Goal: Information Seeking & Learning: Learn about a topic

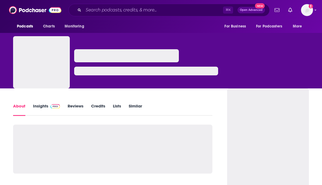
click at [34, 104] on link "Insights" at bounding box center [46, 110] width 27 height 13
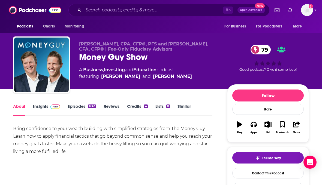
click at [43, 107] on link "Insights" at bounding box center [46, 110] width 27 height 13
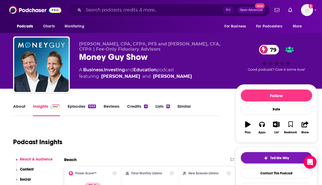
click at [75, 105] on link "Episodes 1243" at bounding box center [82, 110] width 28 height 13
